Goal: Task Accomplishment & Management: Complete application form

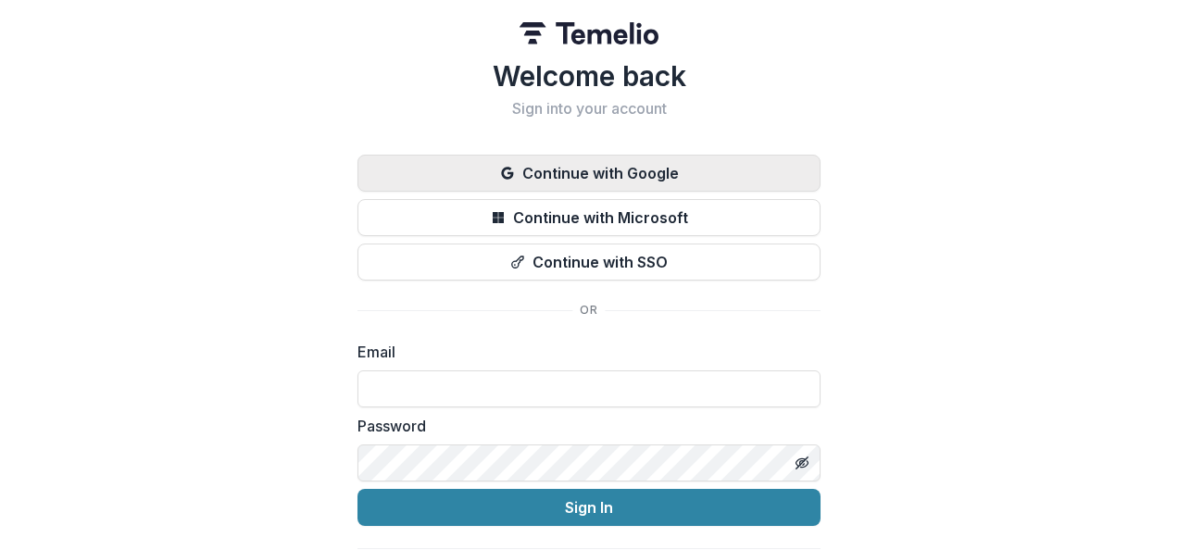
click at [657, 170] on button "Continue with Google" at bounding box center [588, 173] width 463 height 37
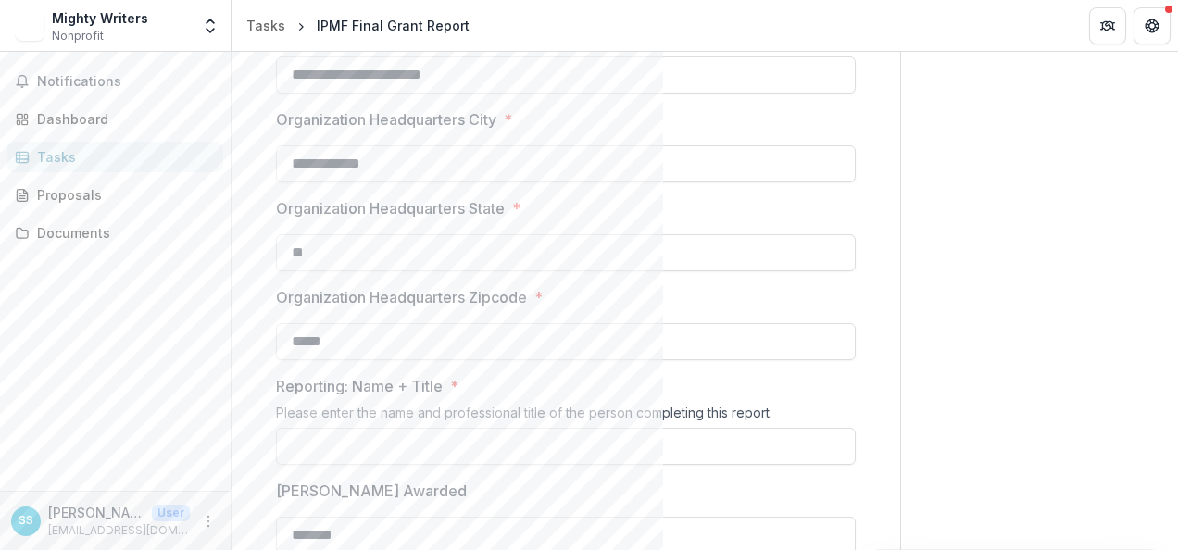
scroll to position [687, 0]
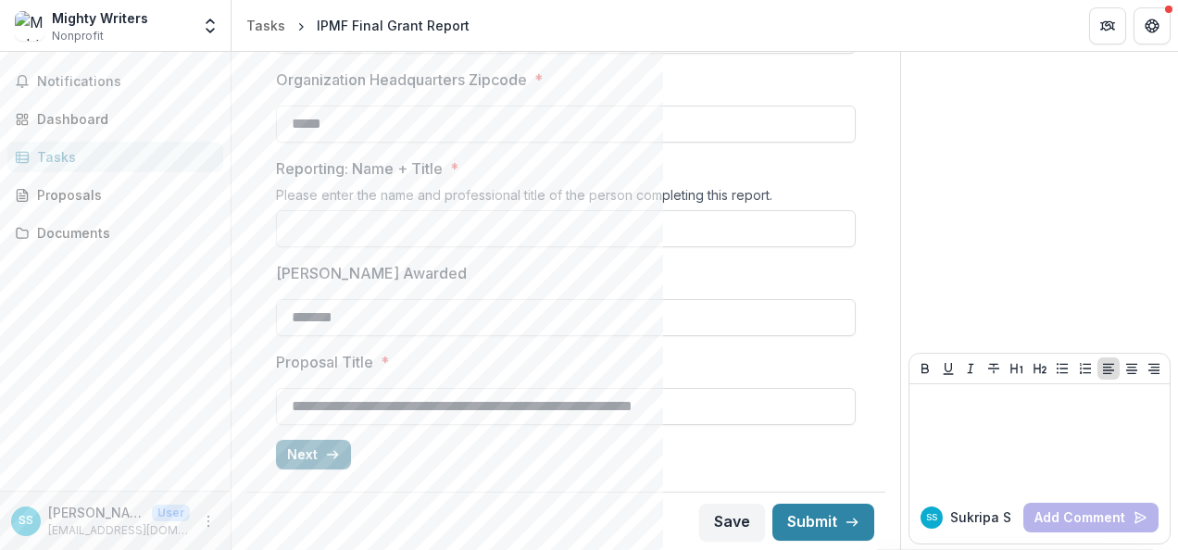
click at [330, 447] on icon "button" at bounding box center [332, 454] width 15 height 15
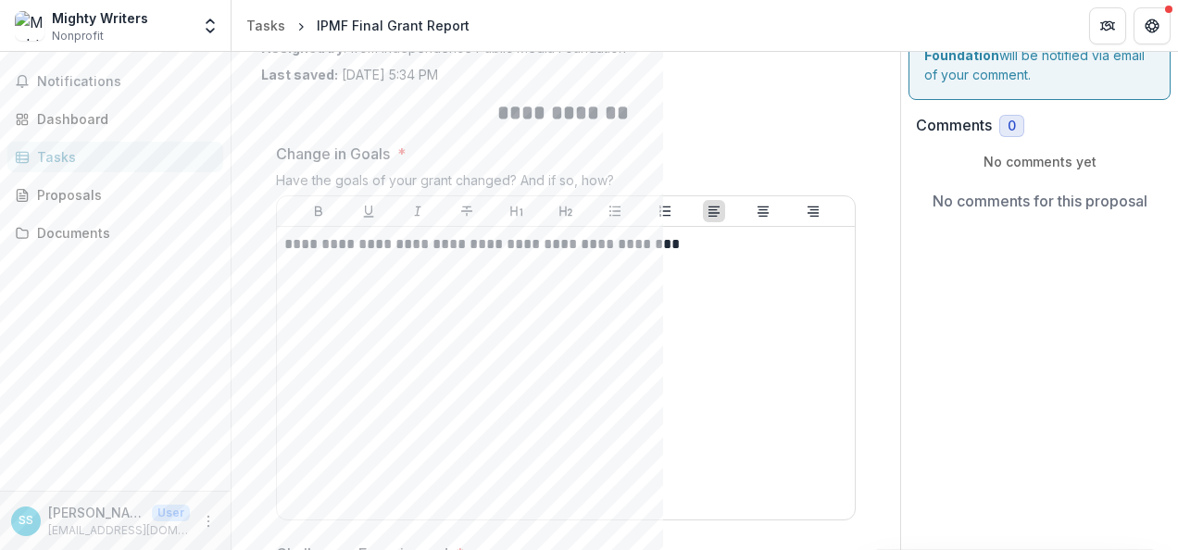
scroll to position [106, 0]
drag, startPoint x: 622, startPoint y: 174, endPoint x: 268, endPoint y: 177, distance: 354.6
copy div "Have the goals of your grant changed? And if so, how?"
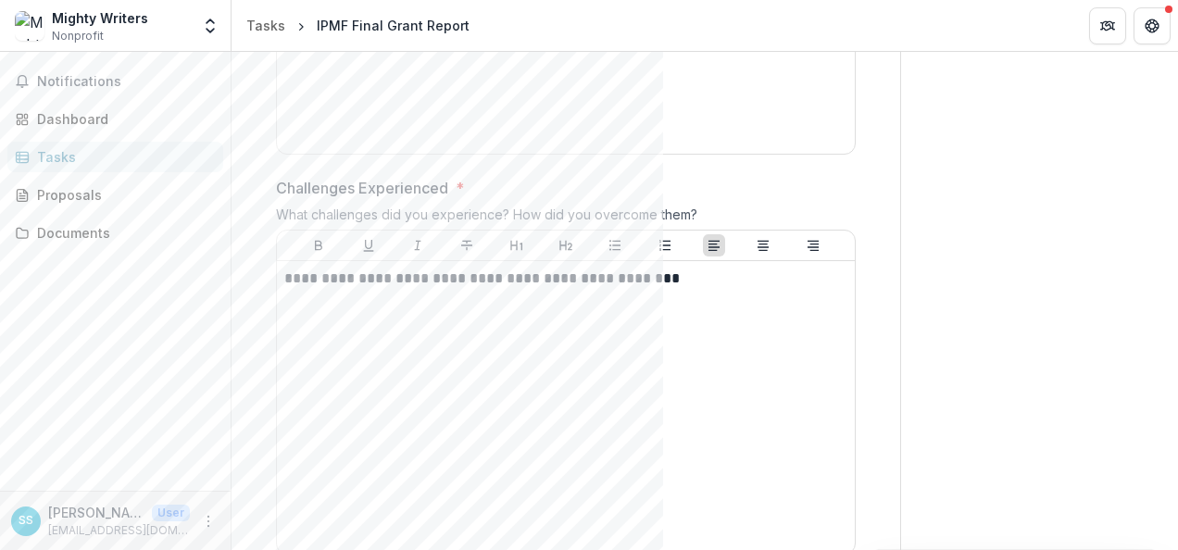
scroll to position [473, 0]
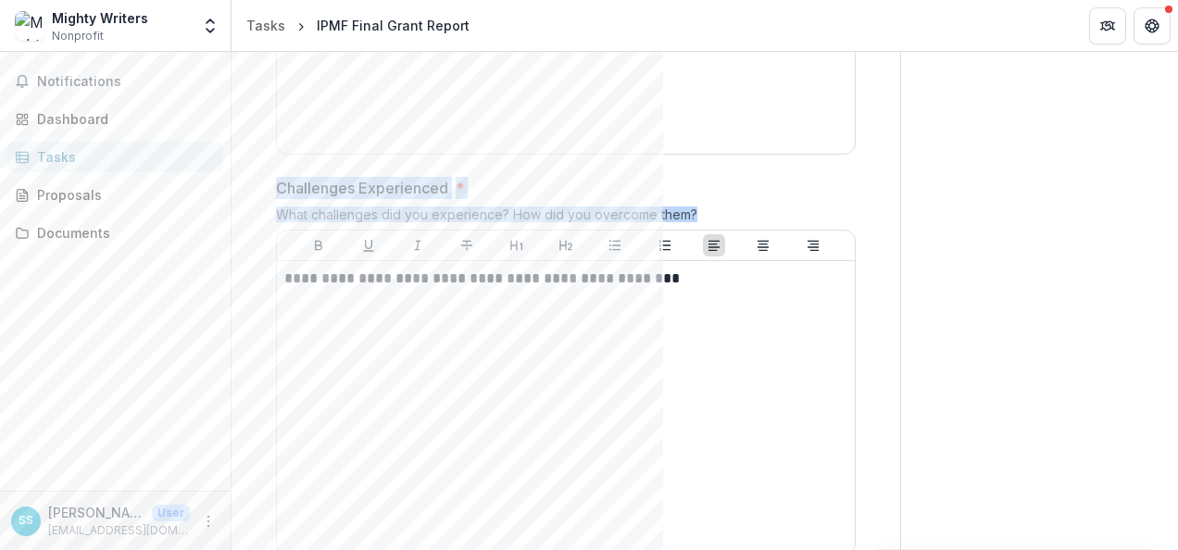
drag, startPoint x: 698, startPoint y: 207, endPoint x: 268, endPoint y: 190, distance: 430.9
copy div "Challenges Experienced * What challenges did you experience? How did you overco…"
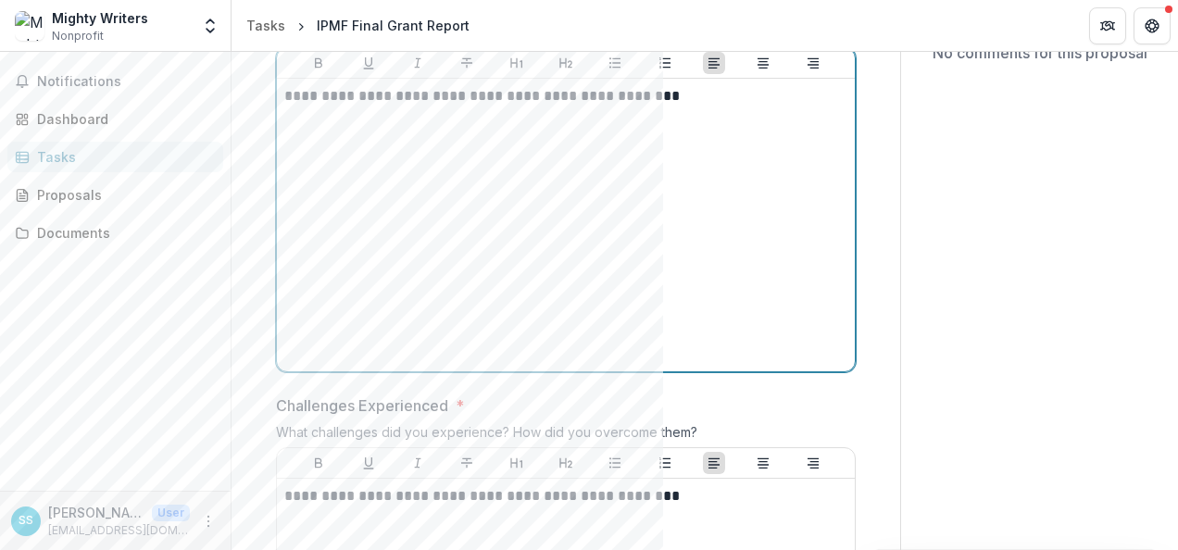
click at [505, 296] on div "**********" at bounding box center [565, 225] width 563 height 278
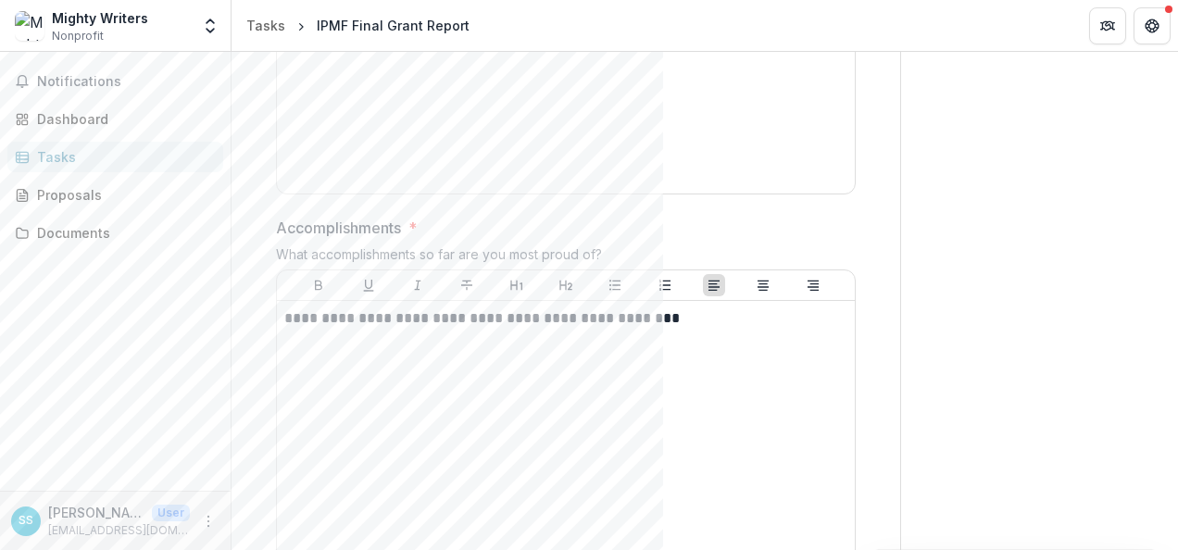
scroll to position [833, 0]
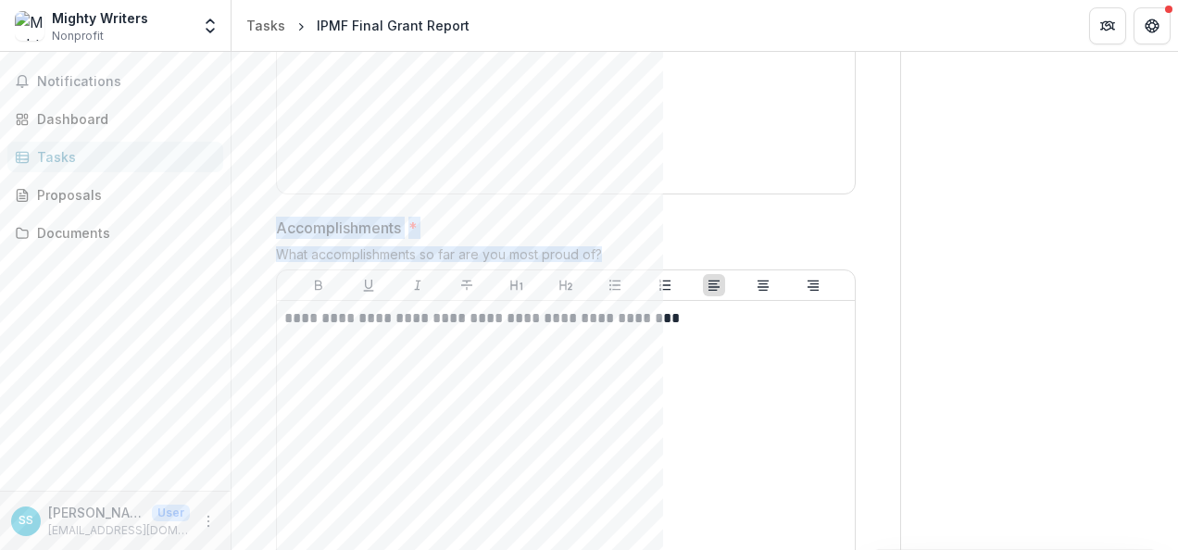
drag, startPoint x: 567, startPoint y: 250, endPoint x: 280, endPoint y: 215, distance: 289.1
click at [280, 217] on div "**********" at bounding box center [566, 409] width 580 height 385
copy div "Accomplishments * What accomplishments so far are you most proud of?"
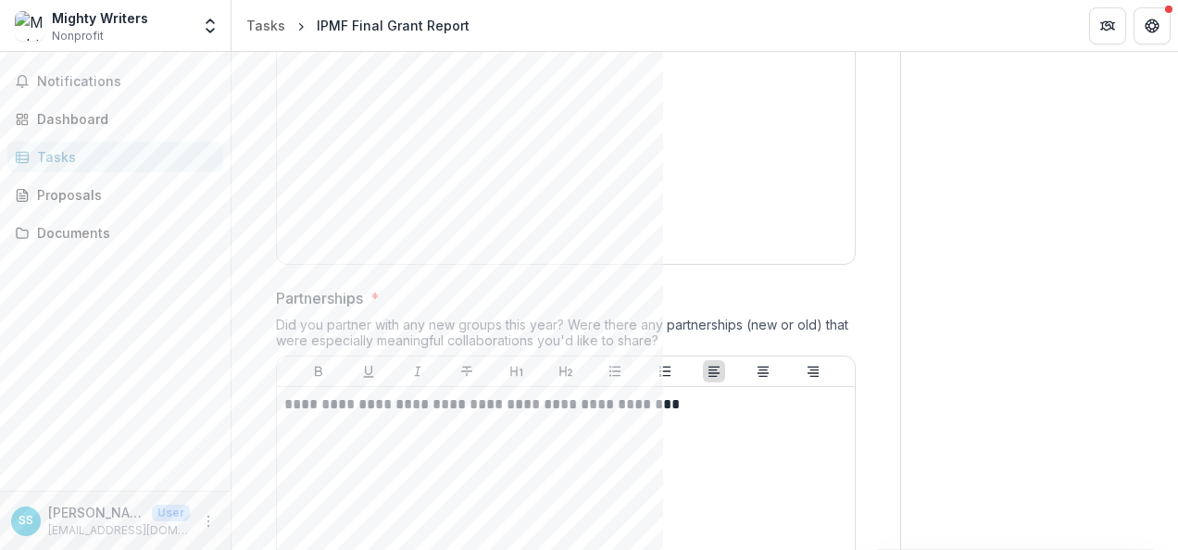
scroll to position [1170, 0]
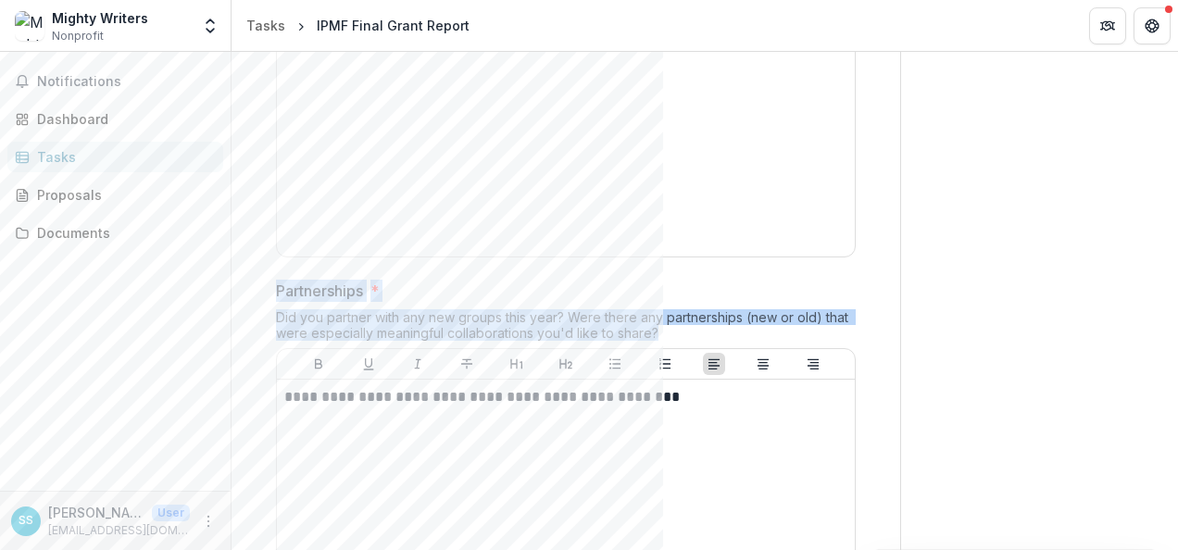
drag, startPoint x: 657, startPoint y: 330, endPoint x: 239, endPoint y: 277, distance: 421.8
copy div "Partnerships * Did you partner with any new groups this year? Were there any pa…"
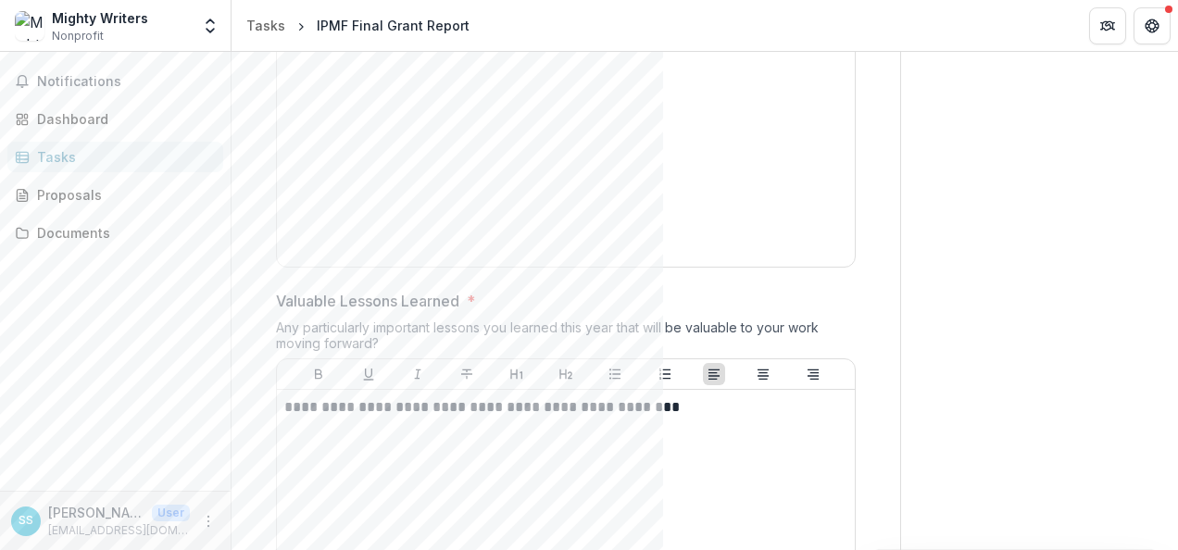
scroll to position [1577, 0]
drag, startPoint x: 394, startPoint y: 328, endPoint x: 268, endPoint y: 298, distance: 129.3
click at [268, 298] on div "**********" at bounding box center [565, 497] width 609 height 3765
drag, startPoint x: 268, startPoint y: 298, endPoint x: 386, endPoint y: 330, distance: 121.7
click at [386, 330] on div "Any particularly important lessons you learned this year that will be valuable …" at bounding box center [566, 337] width 580 height 39
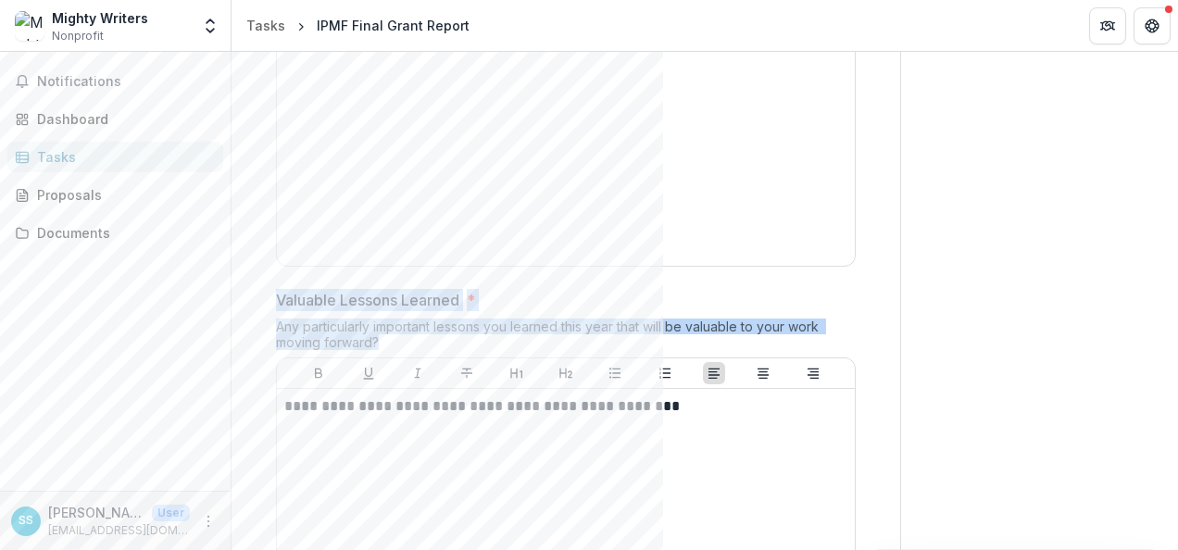
drag, startPoint x: 386, startPoint y: 330, endPoint x: 268, endPoint y: 297, distance: 122.9
click at [268, 297] on div "**********" at bounding box center [565, 497] width 609 height 3765
copy div "Valuable Lessons Learned * Any particularly important lessons you learned this …"
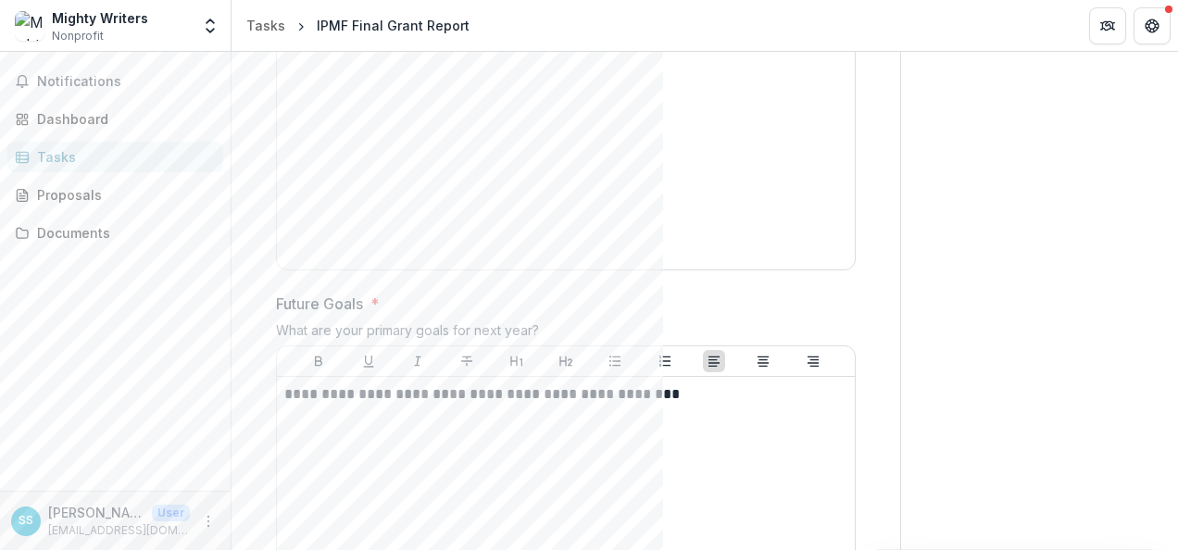
scroll to position [1990, 0]
drag, startPoint x: 565, startPoint y: 317, endPoint x: 254, endPoint y: 291, distance: 312.1
click at [254, 291] on div "**********" at bounding box center [565, 61] width 639 height 3811
copy div "Future Goals * What are your primary goals for next year?"
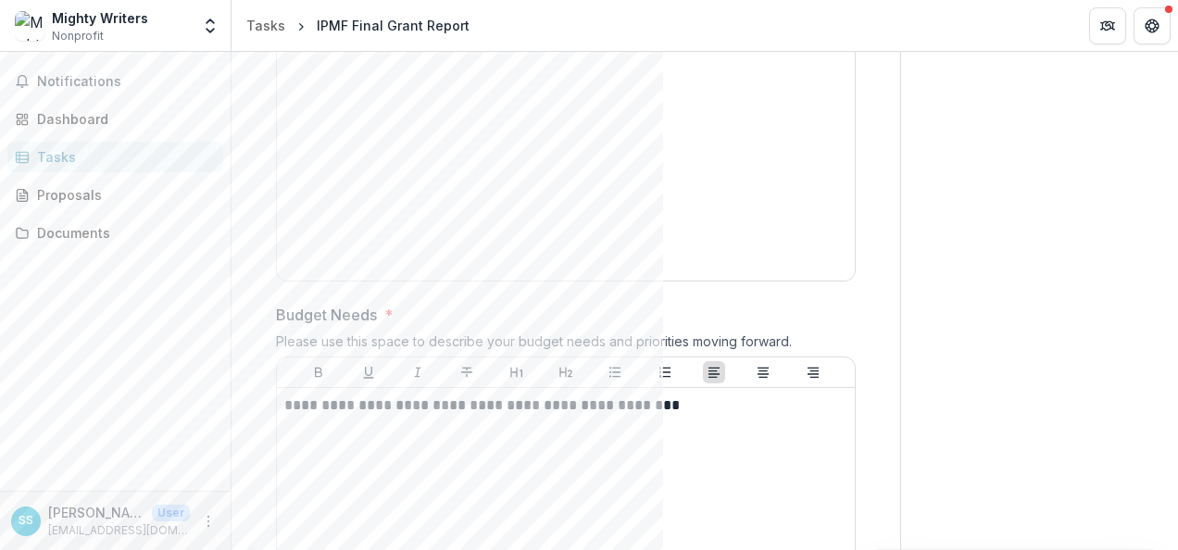
scroll to position [0, 0]
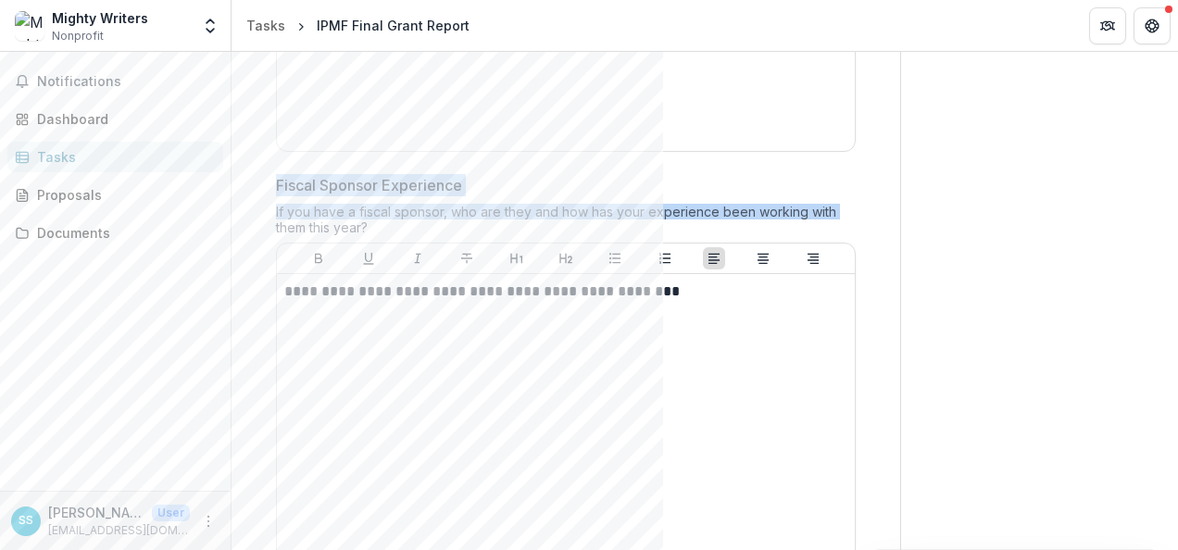
drag, startPoint x: 837, startPoint y: 204, endPoint x: 259, endPoint y: 181, distance: 578.2
drag, startPoint x: 259, startPoint y: 181, endPoint x: 257, endPoint y: 168, distance: 13.1
copy div "Fiscal Sponsor Experience If you have a fiscal sponsor, who are they and how ha…"
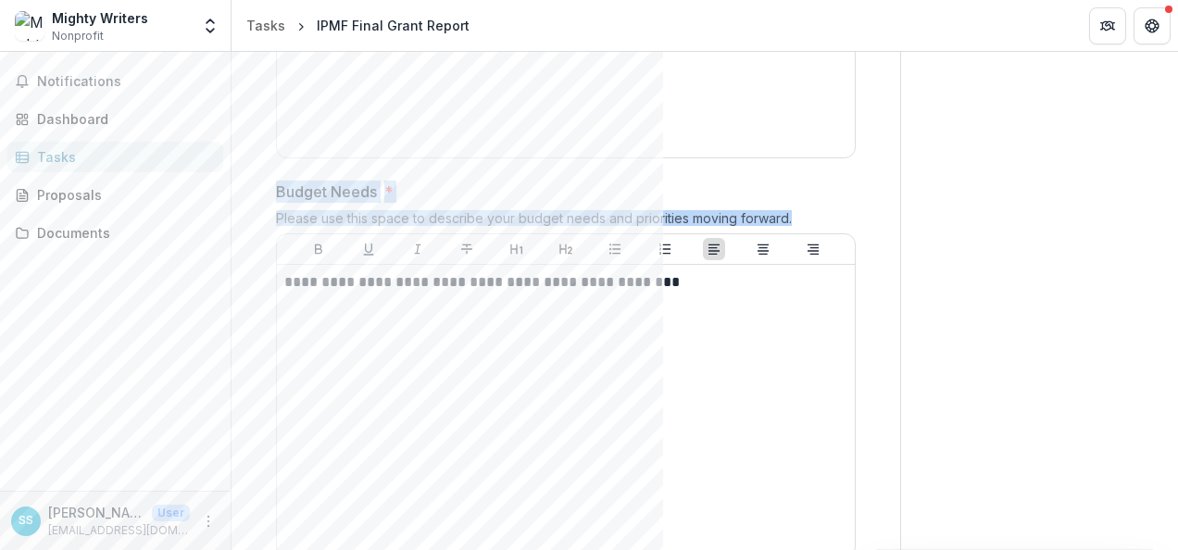
drag, startPoint x: 805, startPoint y: 215, endPoint x: 274, endPoint y: 167, distance: 533.6
copy div "Budget Needs * Please use this space to describe your budget needs and prioriti…"
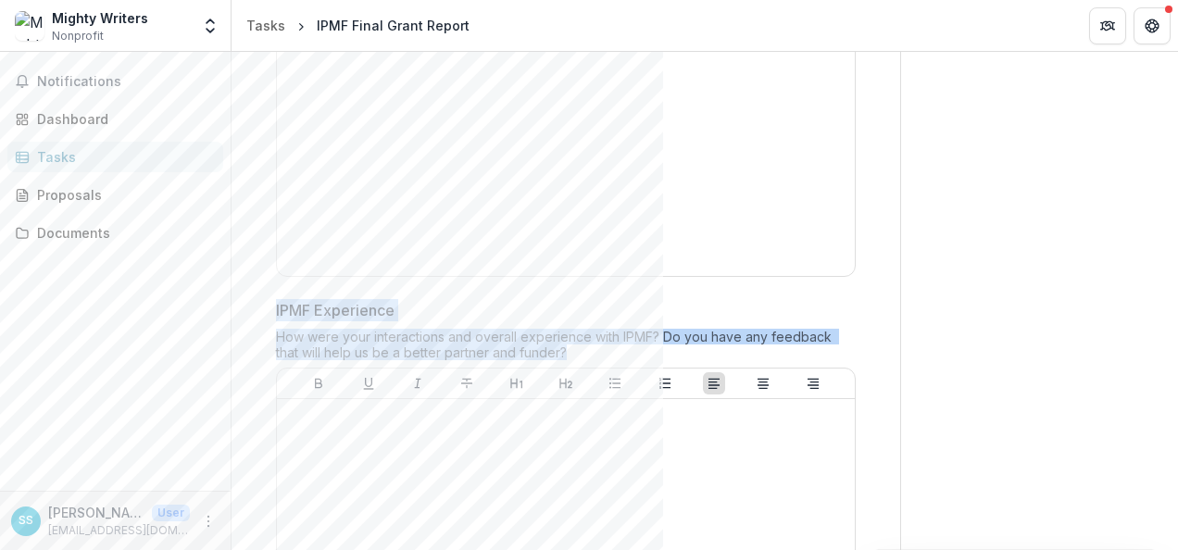
drag, startPoint x: 605, startPoint y: 347, endPoint x: 267, endPoint y: 293, distance: 343.2
copy div "IPMF Experience How were your interactions and overall experience with IPMF? Do…"
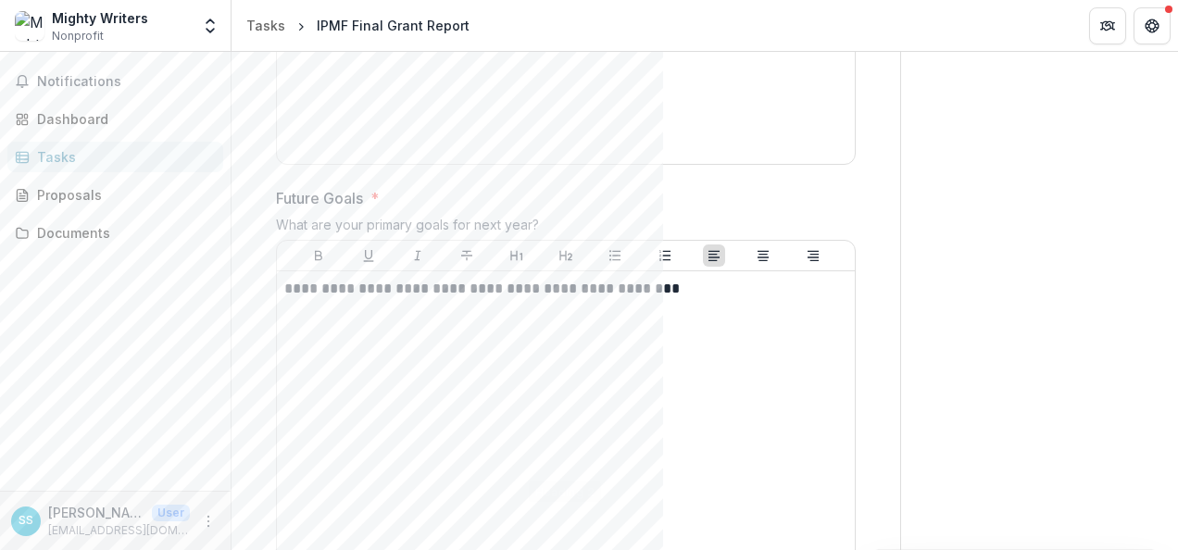
scroll to position [2052, 0]
